Goal: Information Seeking & Learning: Learn about a topic

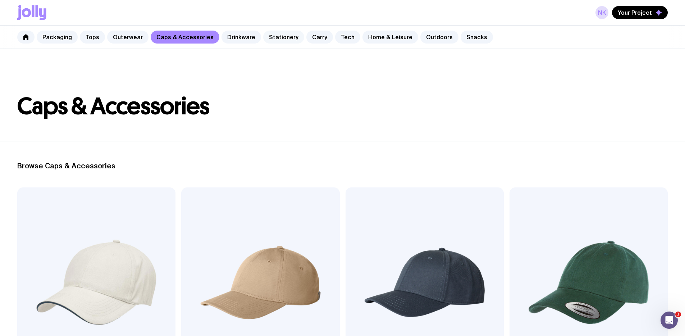
click at [282, 38] on link "Stationery" at bounding box center [283, 37] width 41 height 13
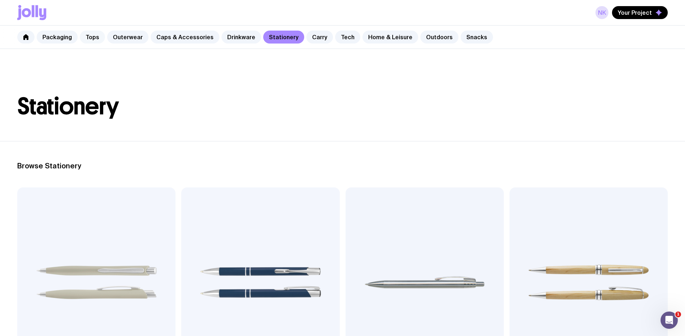
click at [80, 38] on link "Tops" at bounding box center [92, 37] width 25 height 13
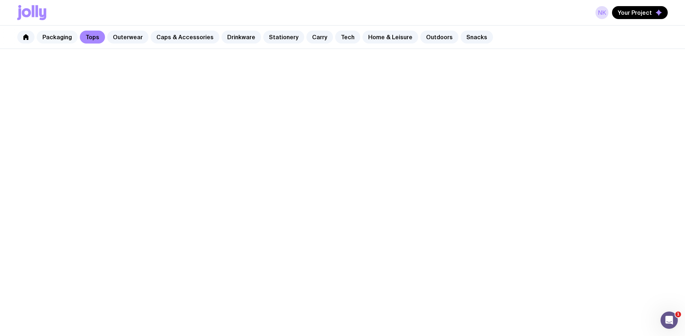
click at [60, 38] on link "Packaging" at bounding box center [57, 37] width 41 height 13
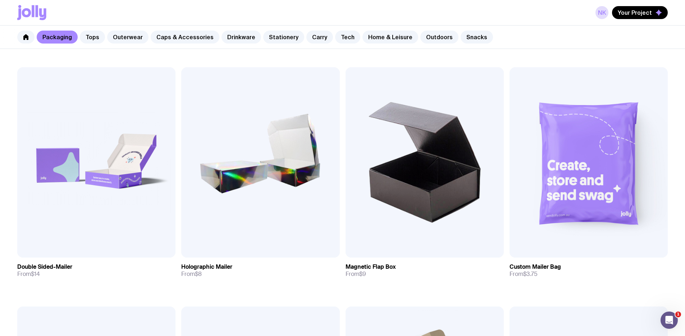
scroll to position [476, 0]
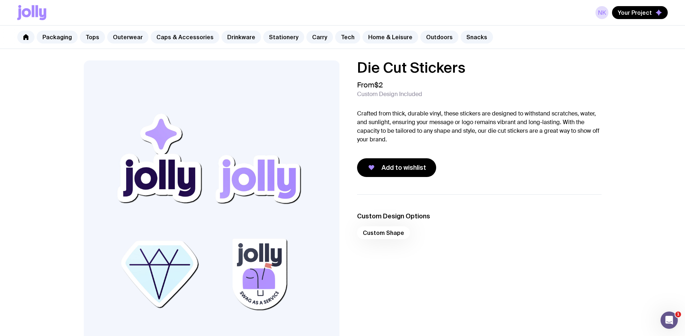
drag, startPoint x: 359, startPoint y: 113, endPoint x: 508, endPoint y: 159, distance: 155.4
click at [508, 159] on div "Die Cut Stickers From $2 Custom Design Included Crafted from thick, durable vin…" at bounding box center [479, 118] width 244 height 116
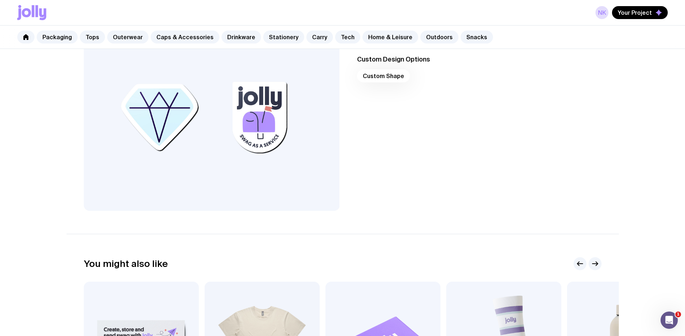
scroll to position [17, 0]
